Goal: Information Seeking & Learning: Learn about a topic

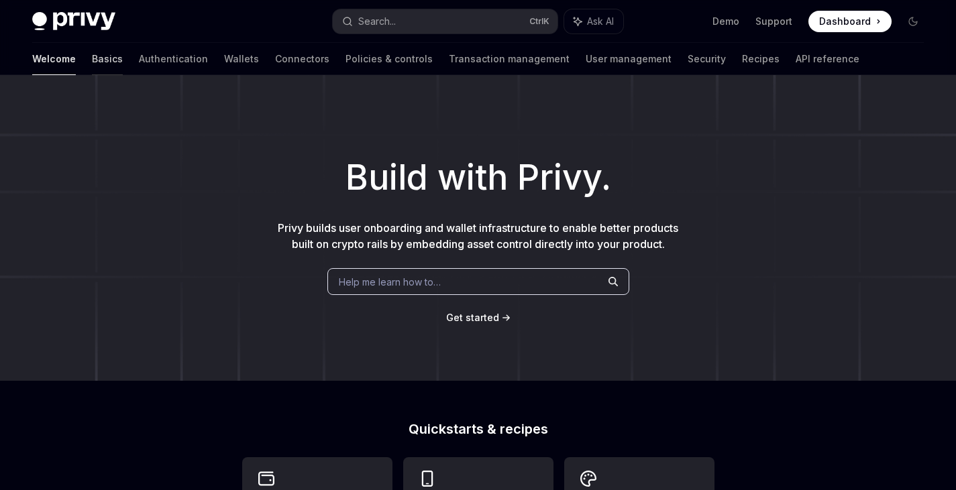
click at [92, 56] on link "Basics" at bounding box center [107, 59] width 31 height 32
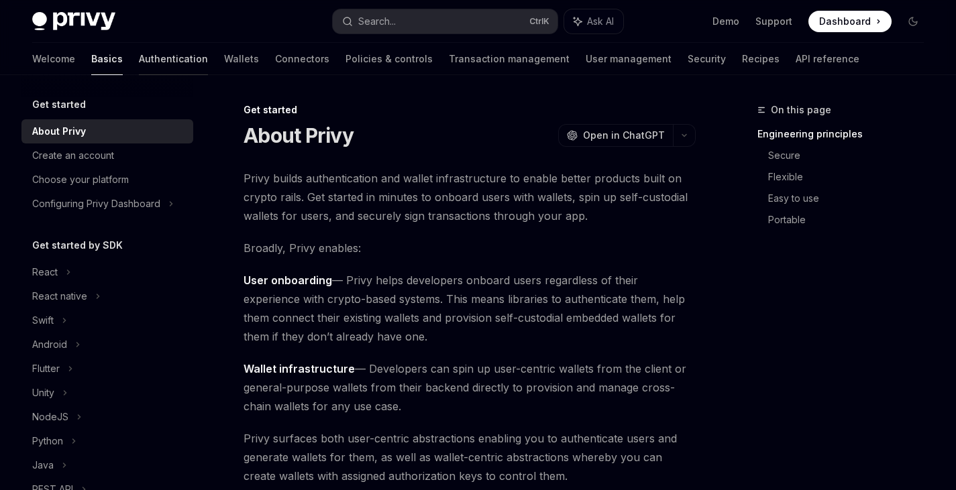
click at [139, 63] on link "Authentication" at bounding box center [173, 59] width 69 height 32
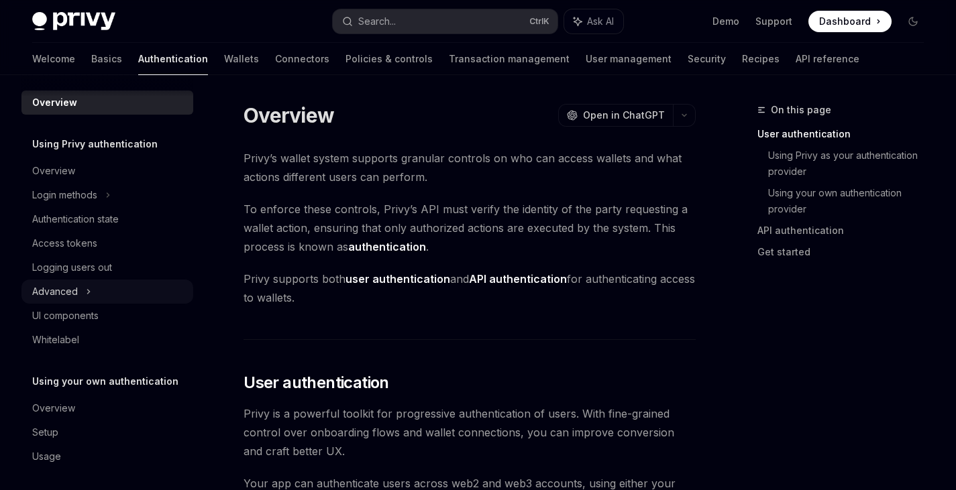
scroll to position [11, 0]
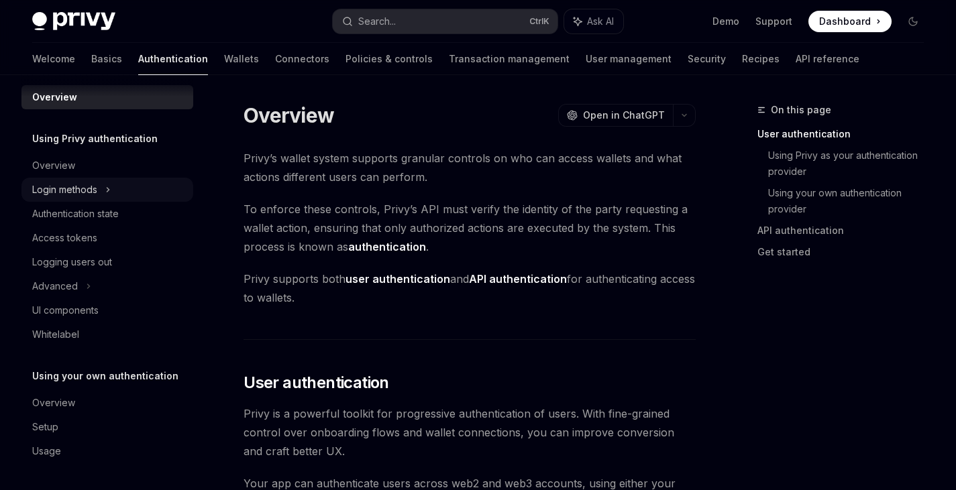
click at [107, 189] on icon at bounding box center [107, 190] width 5 height 16
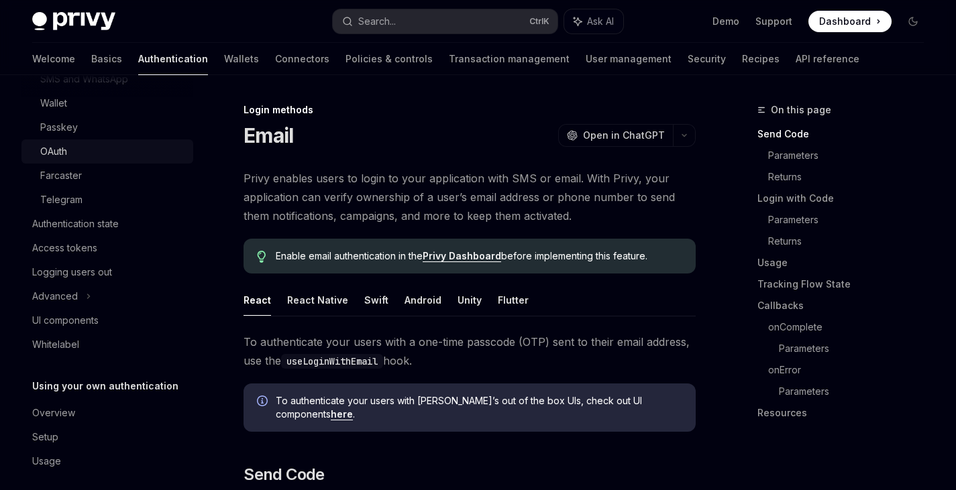
scroll to position [180, 0]
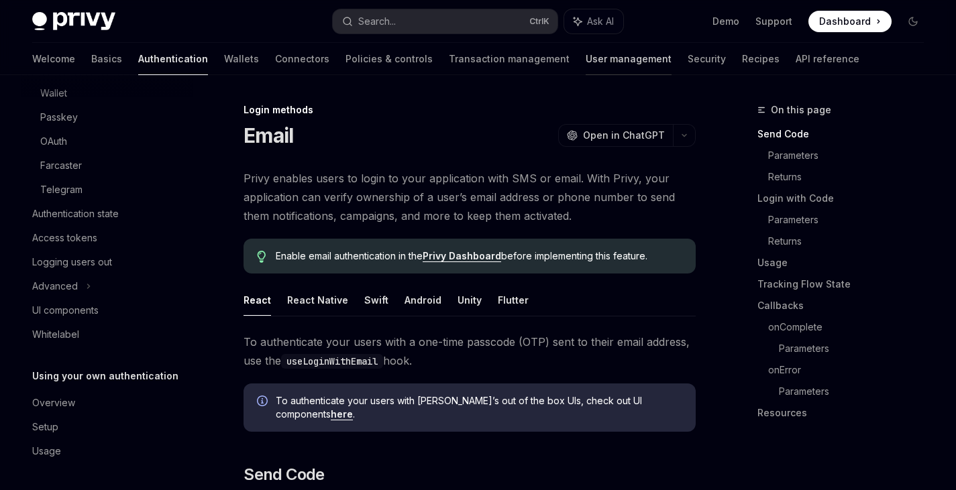
click at [586, 64] on link "User management" at bounding box center [629, 59] width 86 height 32
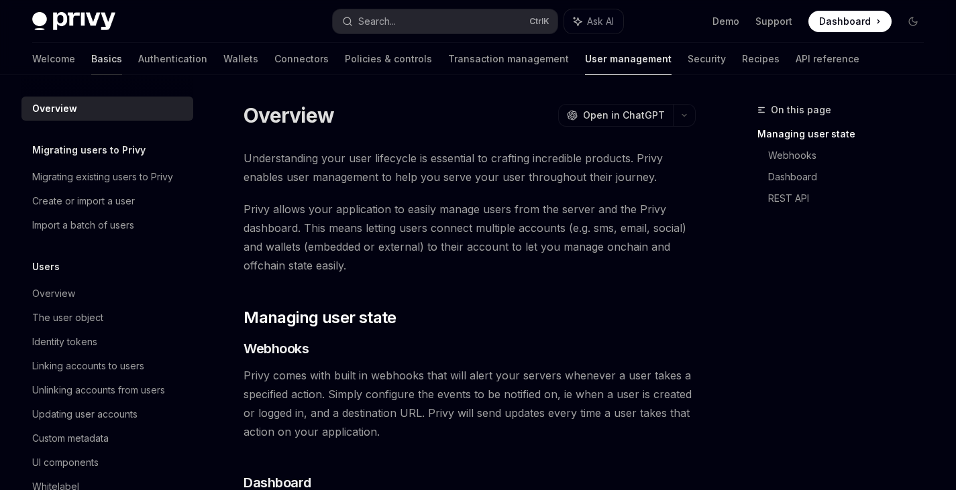
click at [91, 58] on link "Basics" at bounding box center [106, 59] width 31 height 32
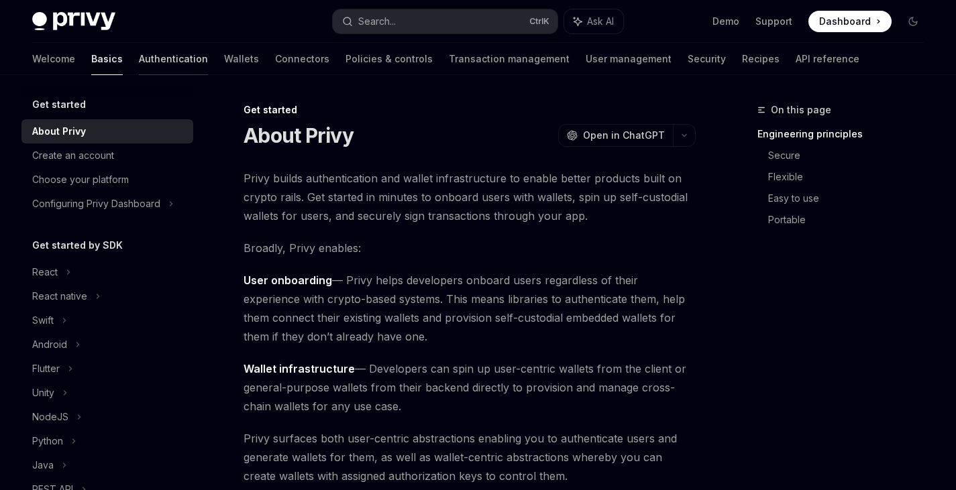
click at [139, 59] on link "Authentication" at bounding box center [173, 59] width 69 height 32
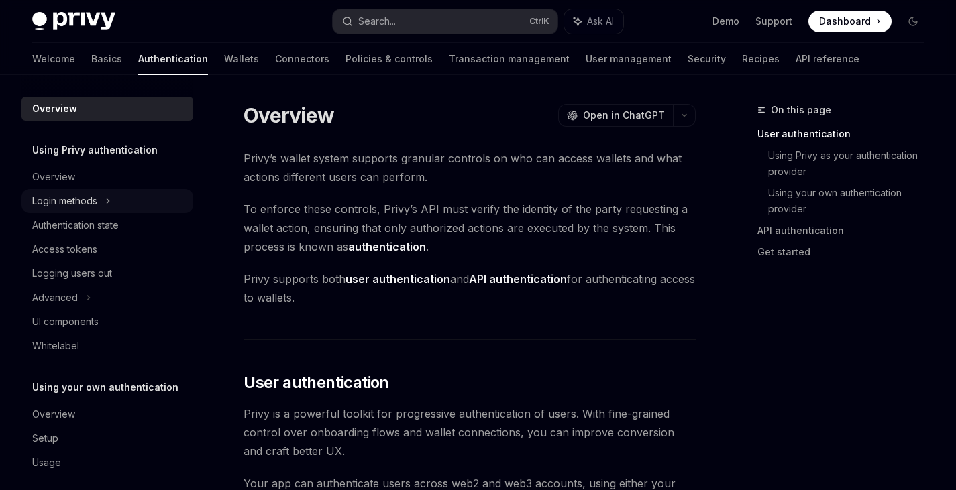
scroll to position [11, 0]
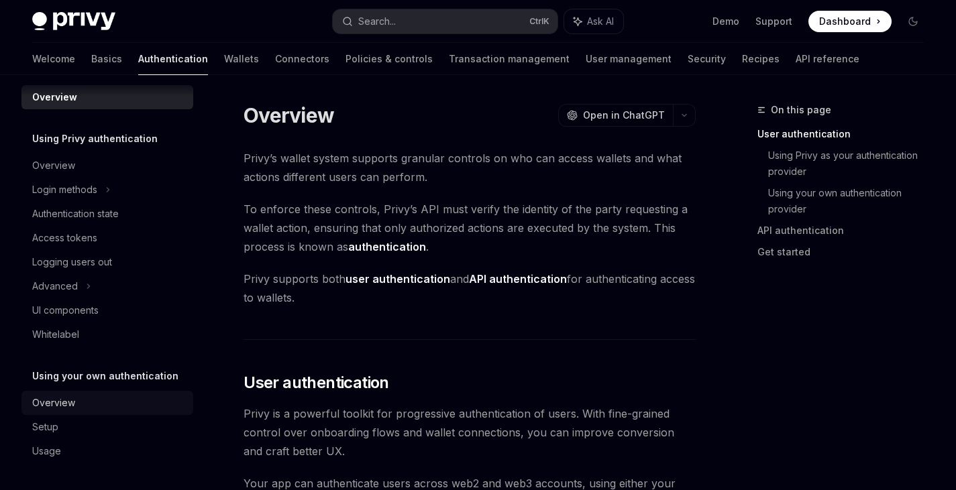
click at [40, 394] on link "Overview" at bounding box center [107, 403] width 172 height 24
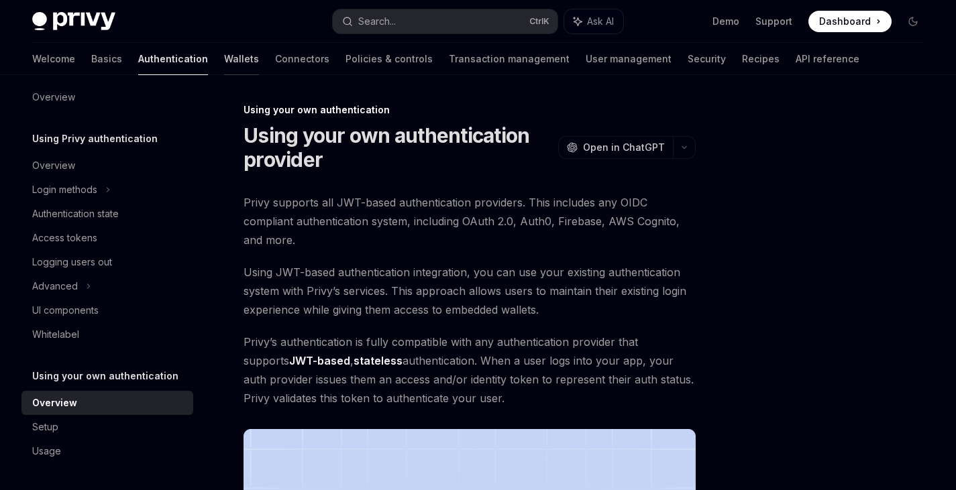
click at [224, 55] on link "Wallets" at bounding box center [241, 59] width 35 height 32
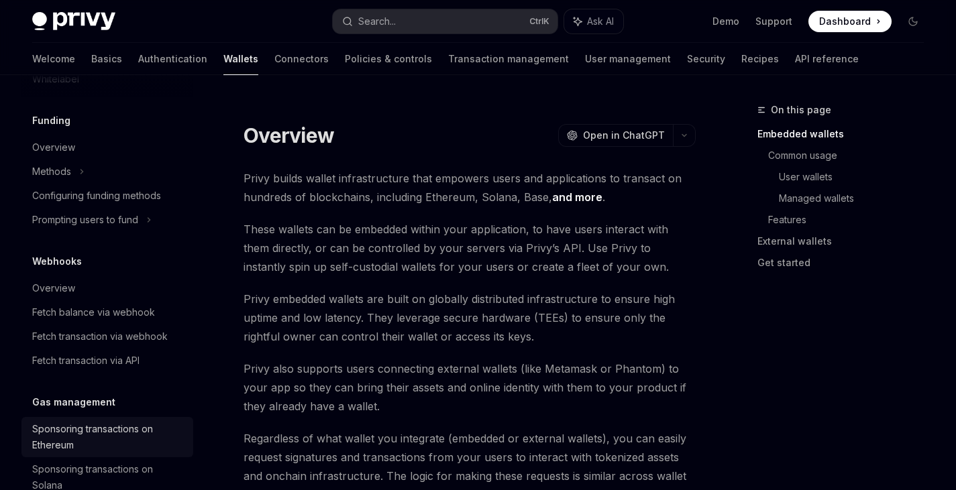
scroll to position [335, 0]
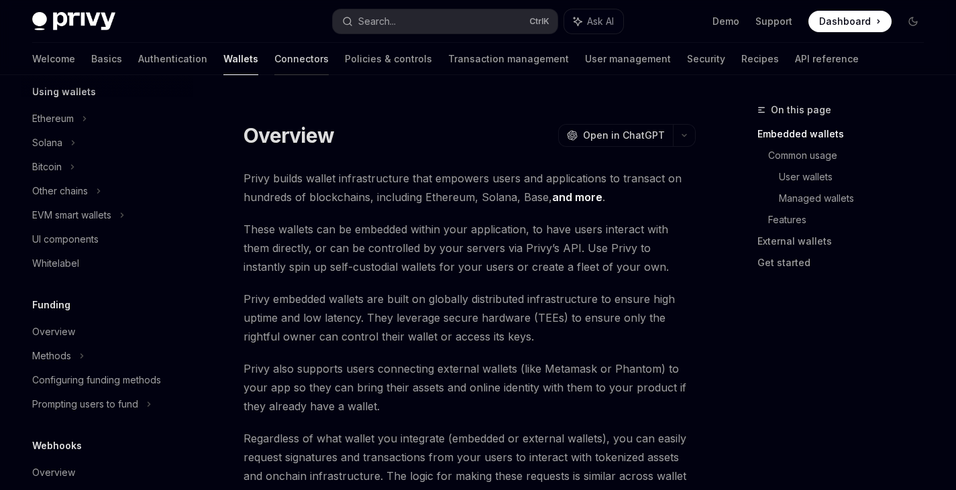
click at [274, 54] on link "Connectors" at bounding box center [301, 59] width 54 height 32
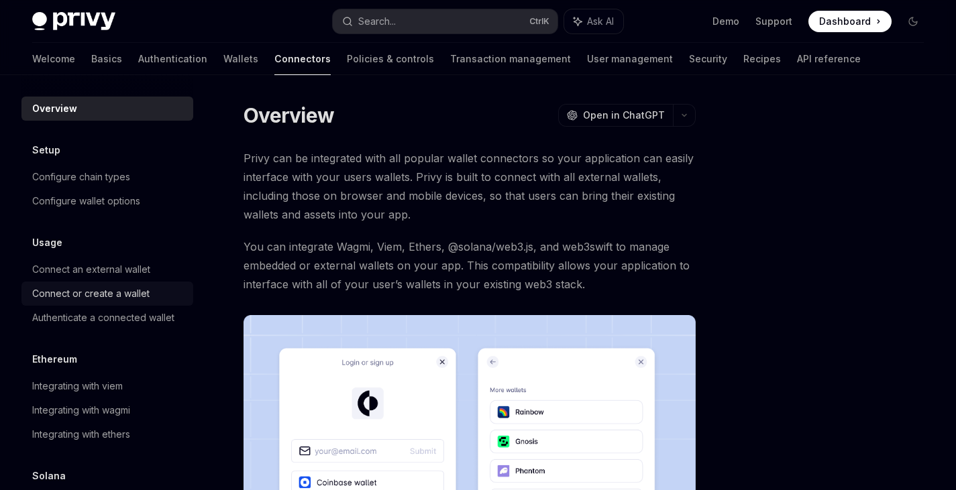
scroll to position [68, 0]
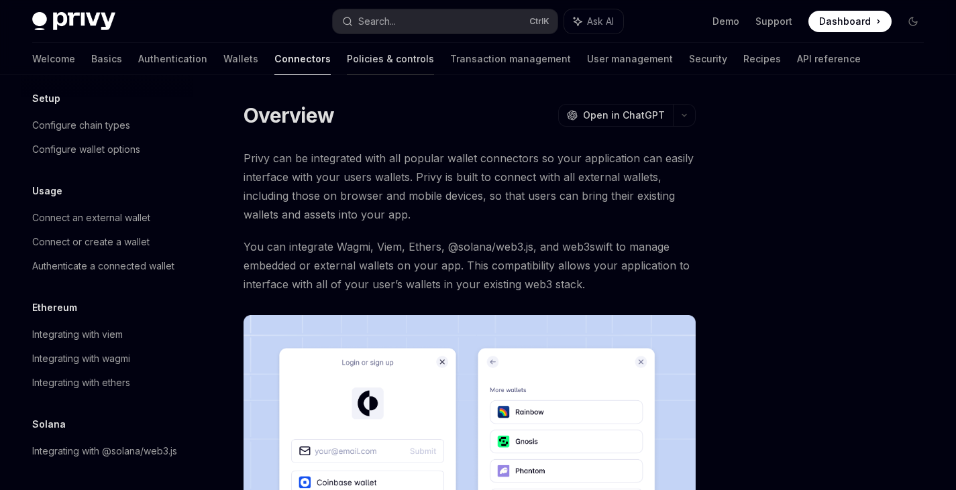
click at [347, 56] on link "Policies & controls" at bounding box center [390, 59] width 87 height 32
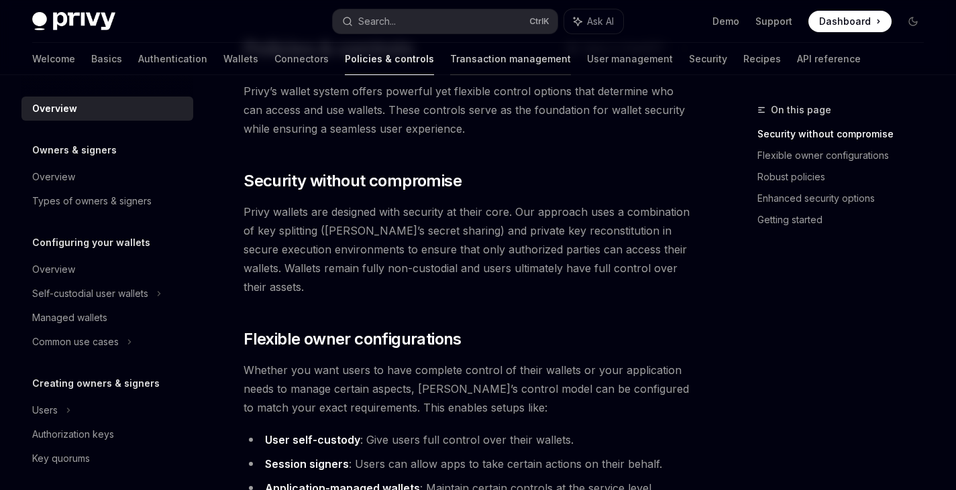
click at [450, 47] on link "Transaction management" at bounding box center [510, 59] width 121 height 32
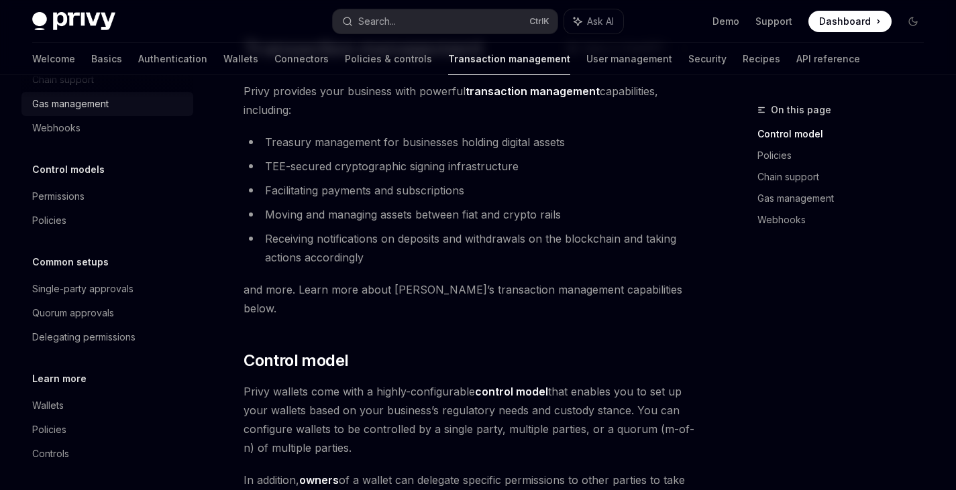
scroll to position [100, 0]
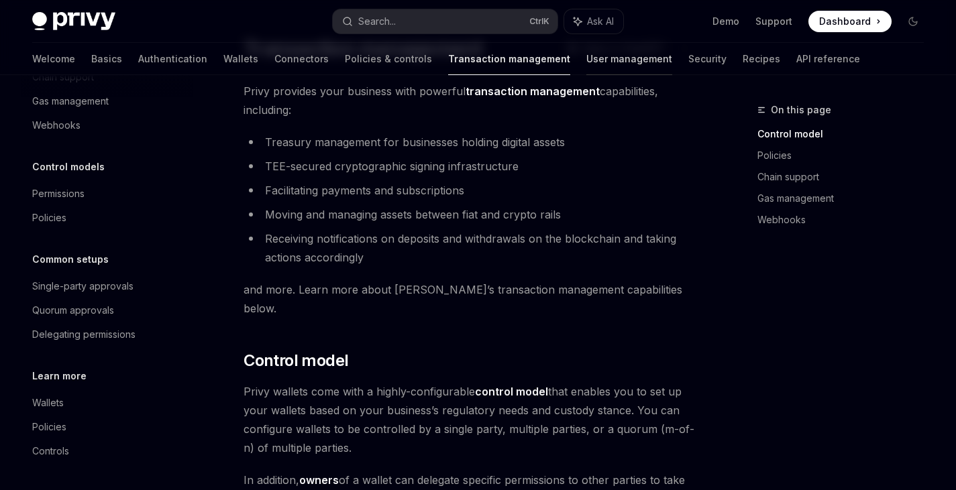
click at [586, 60] on link "User management" at bounding box center [629, 59] width 86 height 32
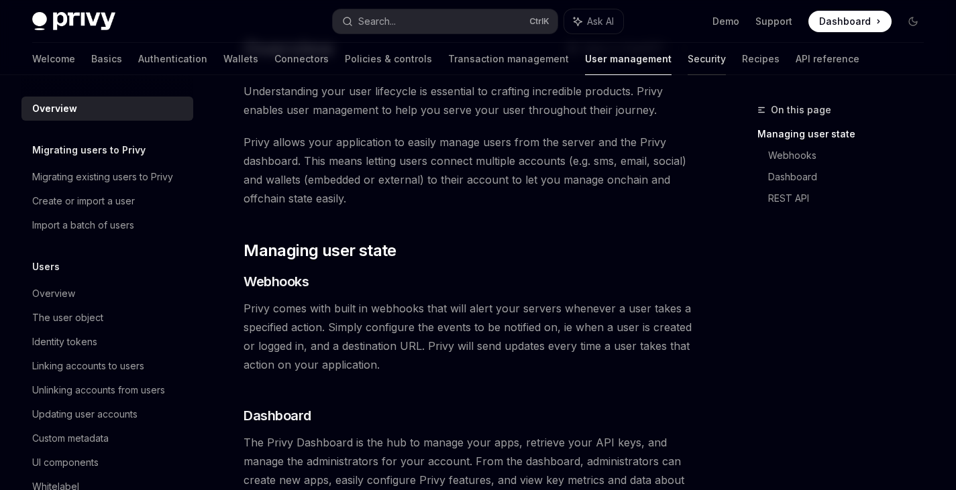
click at [688, 62] on link "Security" at bounding box center [707, 59] width 38 height 32
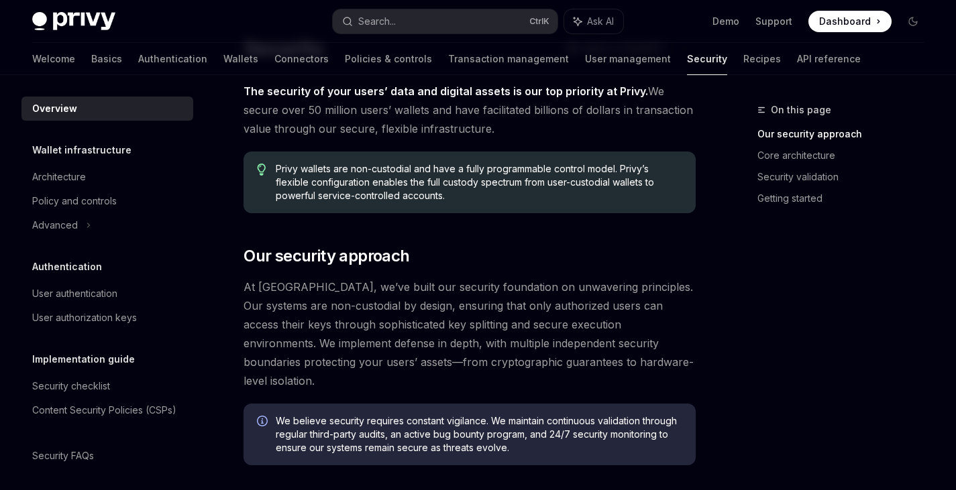
scroll to position [21, 0]
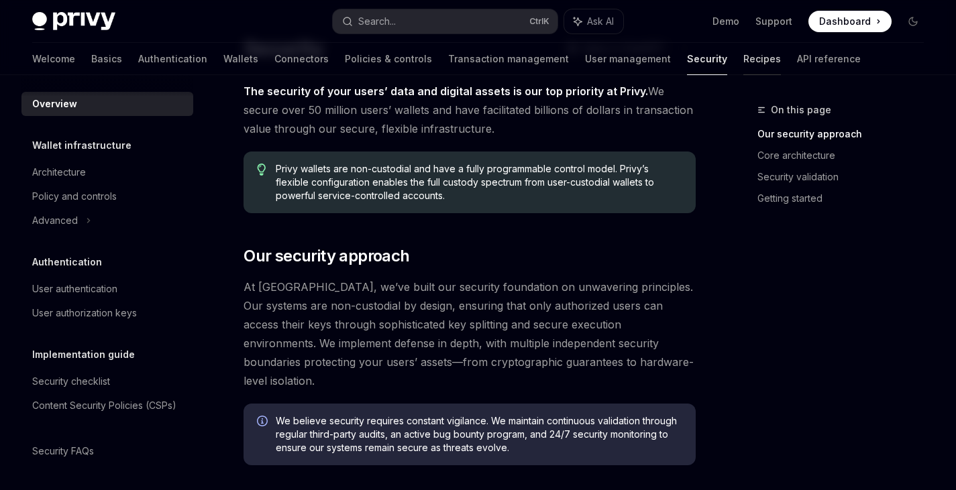
click at [743, 50] on link "Recipes" at bounding box center [762, 59] width 38 height 32
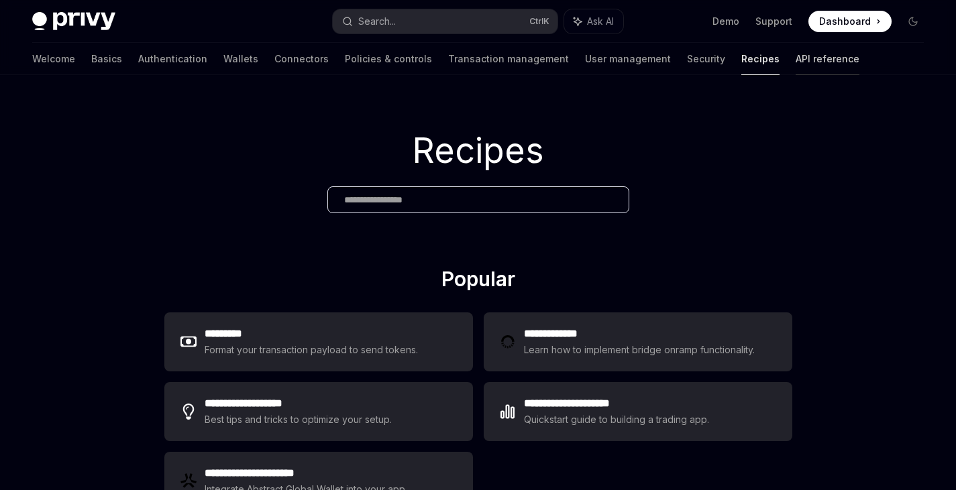
click at [796, 69] on link "API reference" at bounding box center [828, 59] width 64 height 32
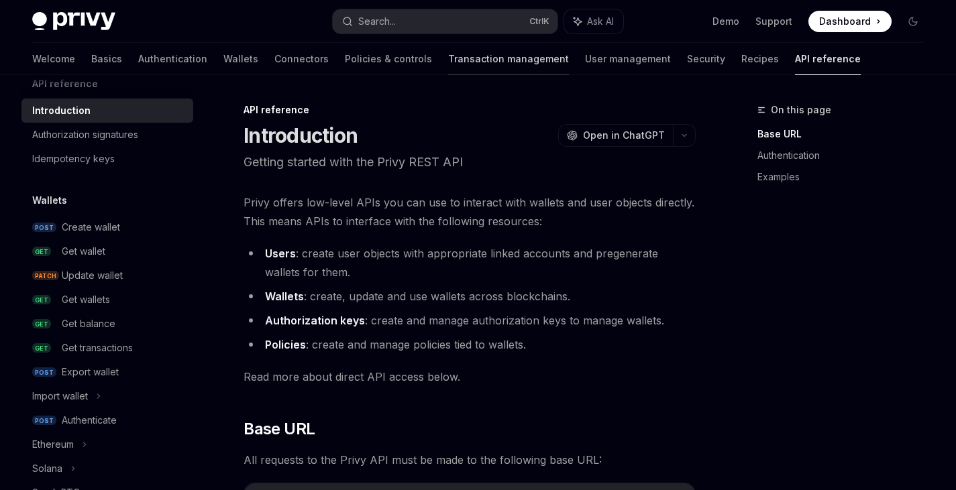
click at [448, 57] on link "Transaction management" at bounding box center [508, 59] width 121 height 32
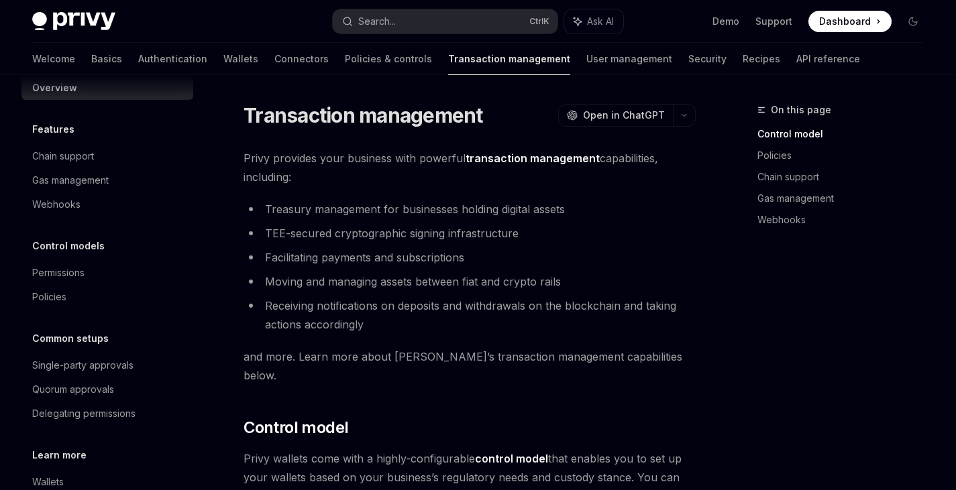
click at [586, 50] on link "User management" at bounding box center [629, 59] width 86 height 32
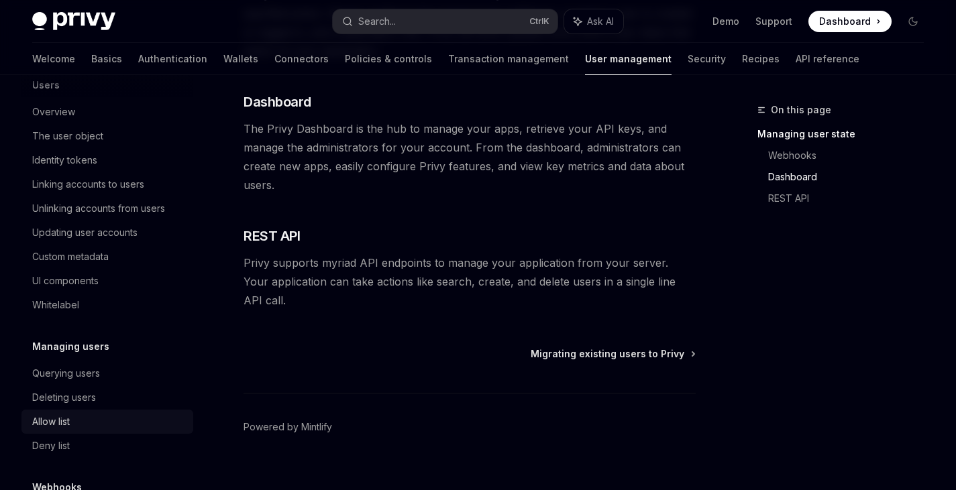
scroll to position [202, 0]
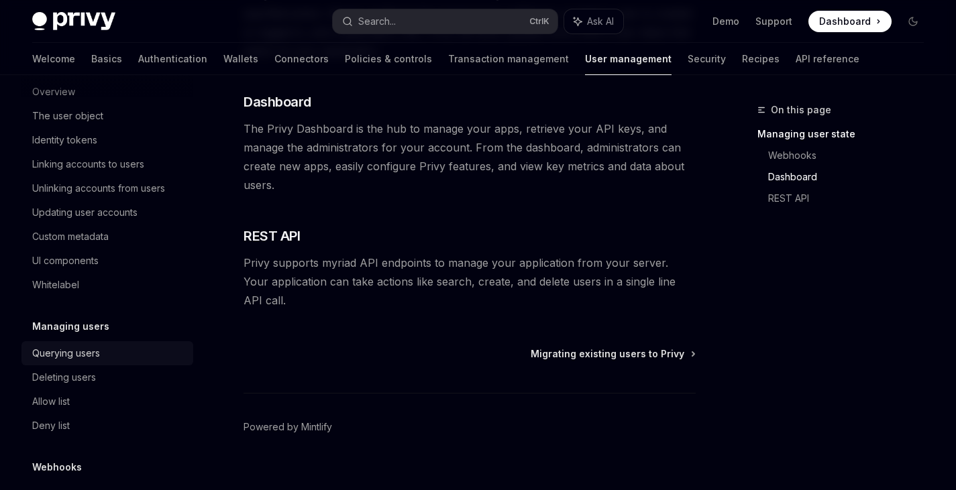
click at [93, 362] on link "Querying users" at bounding box center [107, 353] width 172 height 24
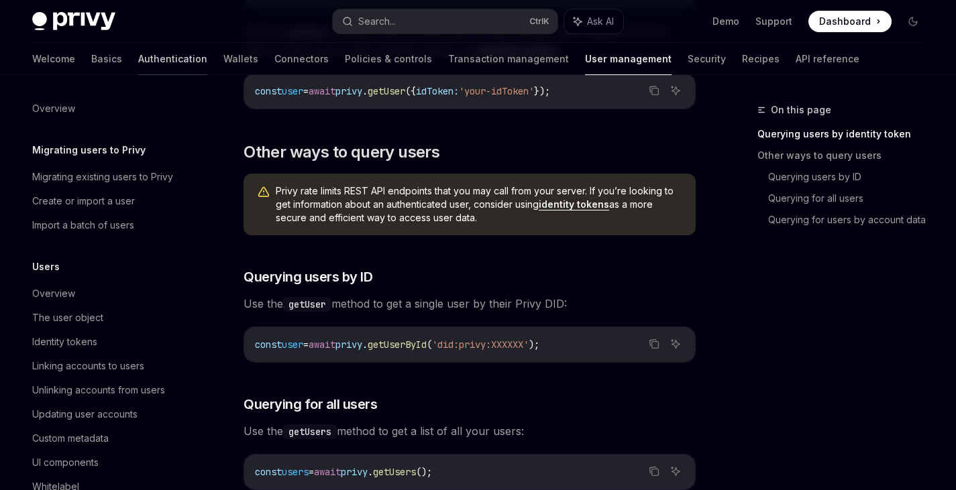
click at [138, 54] on link "Authentication" at bounding box center [172, 59] width 69 height 32
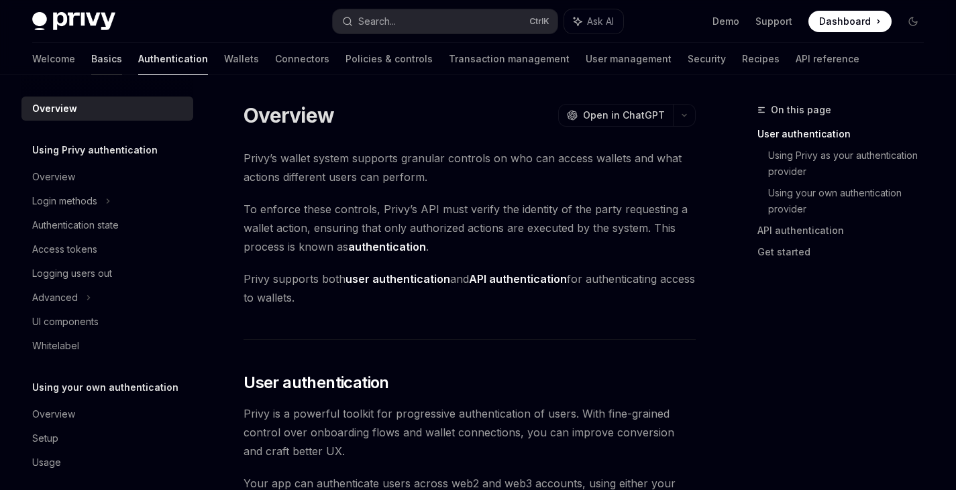
click at [91, 56] on link "Basics" at bounding box center [106, 59] width 31 height 32
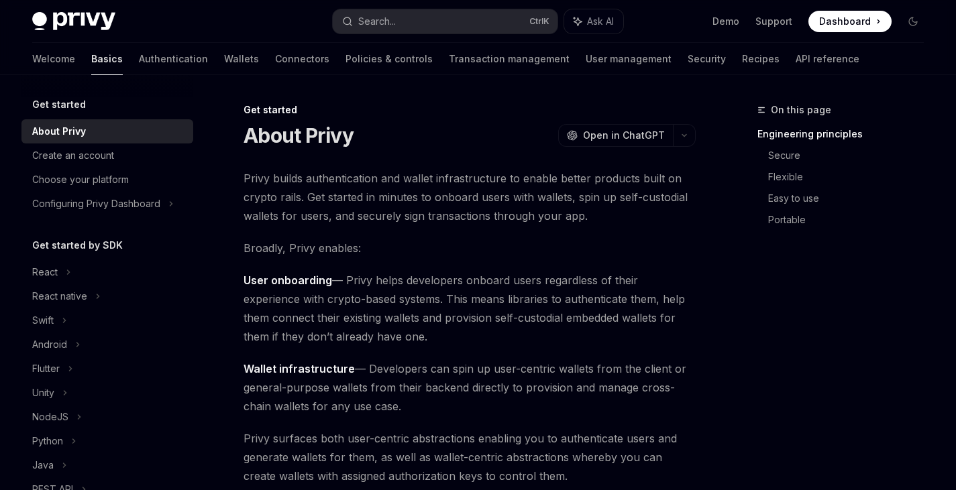
click at [68, 131] on div "About Privy" at bounding box center [59, 131] width 54 height 16
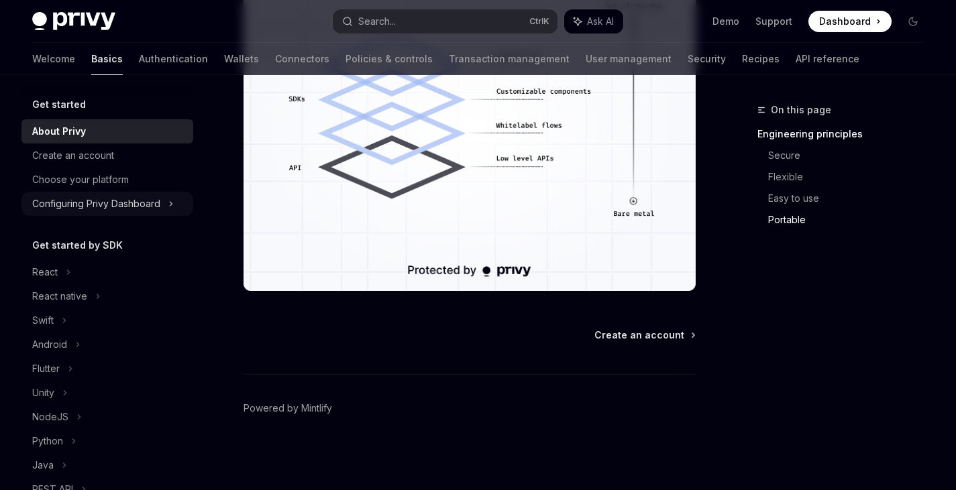
click at [129, 201] on div "Configuring Privy Dashboard" at bounding box center [96, 204] width 128 height 16
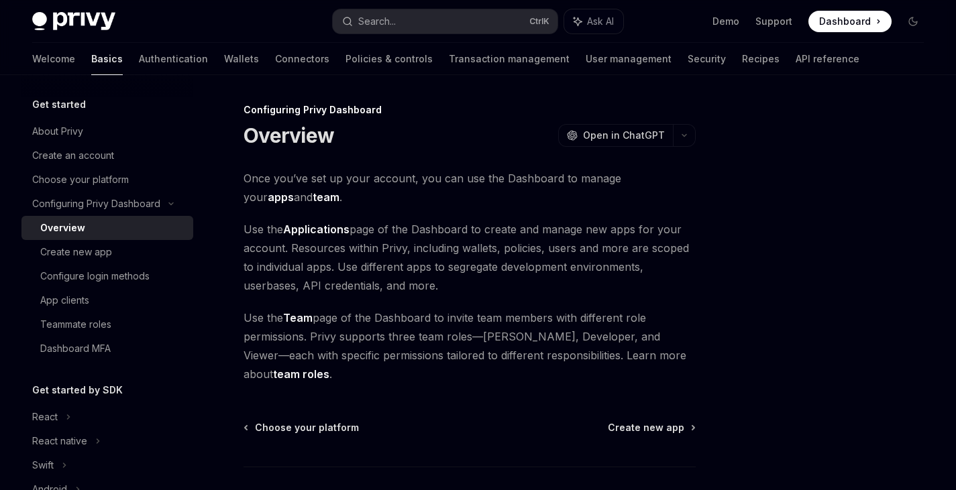
click at [329, 368] on link "team roles" at bounding box center [301, 375] width 56 height 14
type textarea "*"
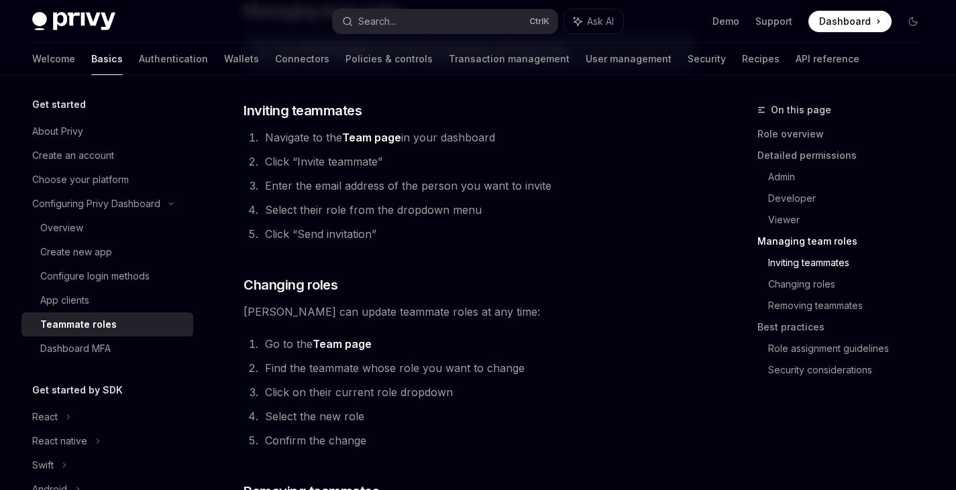
scroll to position [1610, 0]
